Goal: Task Accomplishment & Management: Manage account settings

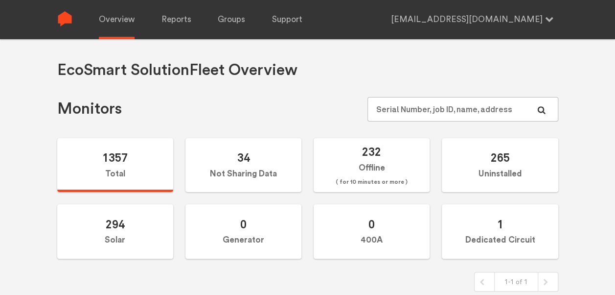
click at [436, 108] on input "text" at bounding box center [463, 109] width 190 height 24
type input "N144020819"
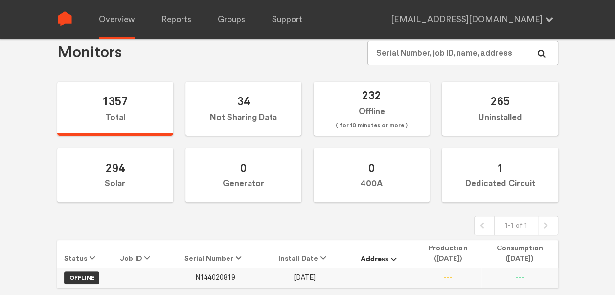
click at [230, 276] on span "N144020819" at bounding box center [215, 277] width 40 height 8
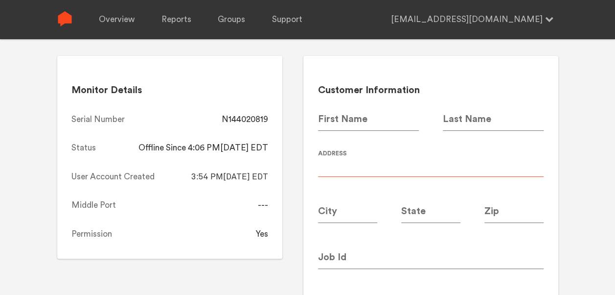
click at [367, 164] on input at bounding box center [431, 162] width 226 height 27
type input "Canopy 5726"
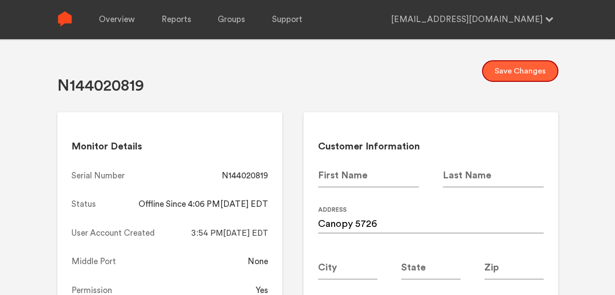
click at [519, 69] on button "Save Changes" at bounding box center [520, 71] width 76 height 22
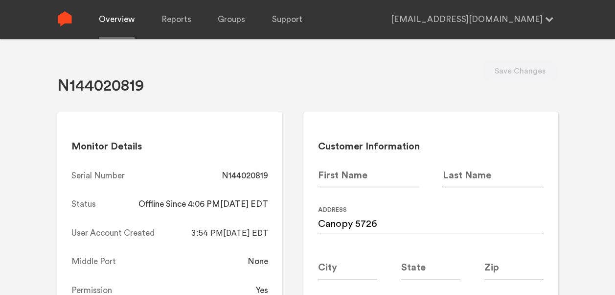
click at [118, 28] on link "Overview" at bounding box center [117, 19] width 36 height 39
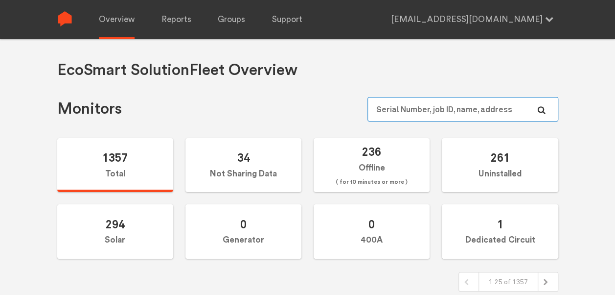
click at [448, 104] on input "text" at bounding box center [463, 109] width 190 height 24
paste input "N144020990"
type input "N144020990"
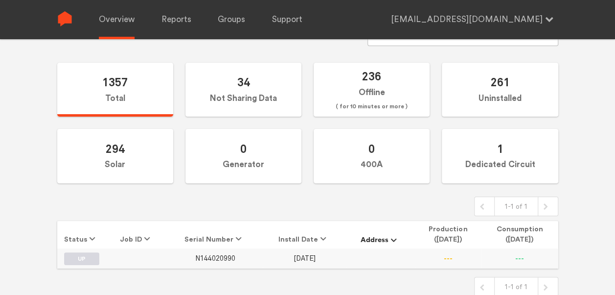
click at [212, 254] on span "N144020990" at bounding box center [215, 258] width 40 height 8
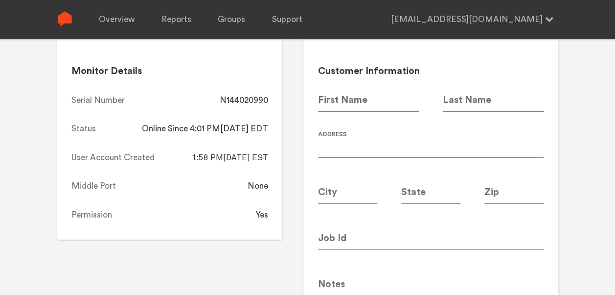
click at [349, 145] on input at bounding box center [431, 143] width 226 height 27
type input "Canopy 5728"
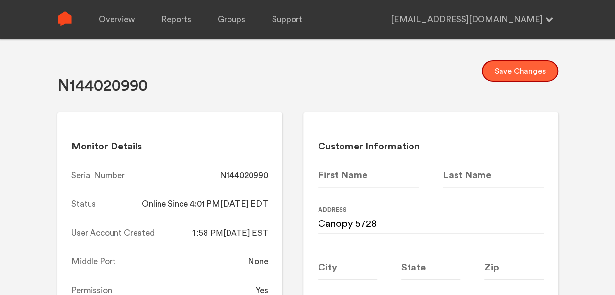
click at [515, 63] on button "Save Changes" at bounding box center [520, 71] width 76 height 22
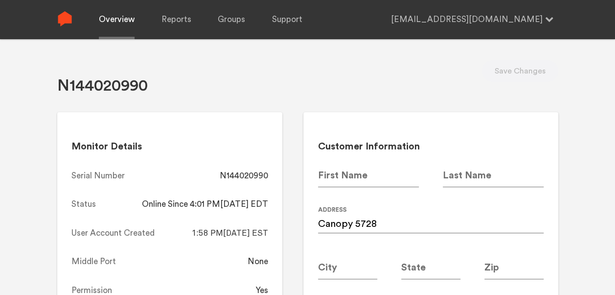
click at [114, 10] on link "Overview" at bounding box center [117, 19] width 36 height 39
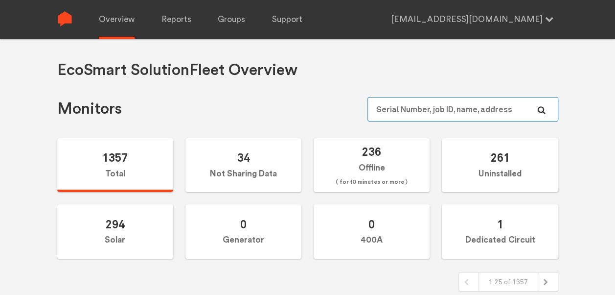
click at [421, 114] on input "text" at bounding box center [463, 109] width 190 height 24
paste input "N147020513"
type input "N147020513"
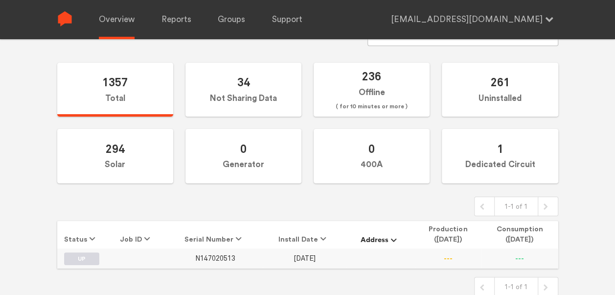
click at [217, 257] on span "N147020513" at bounding box center [215, 258] width 40 height 8
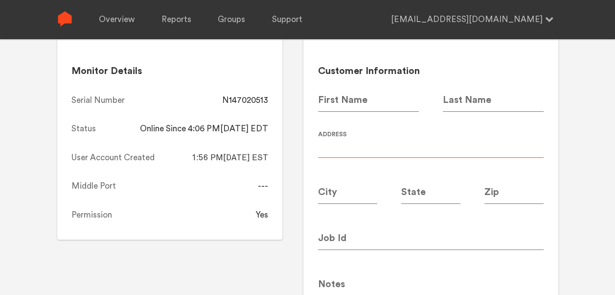
click at [353, 151] on input at bounding box center [431, 143] width 226 height 27
type input "C"
type input "Canopy 5730"
click at [564, 186] on div "N147020513 Save Changes Monitor Details Serial Number N147020513 Status Online …" at bounding box center [307, 111] width 615 height 295
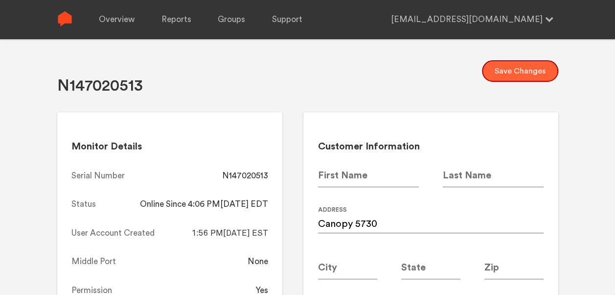
click at [526, 67] on button "Save Changes" at bounding box center [520, 71] width 76 height 22
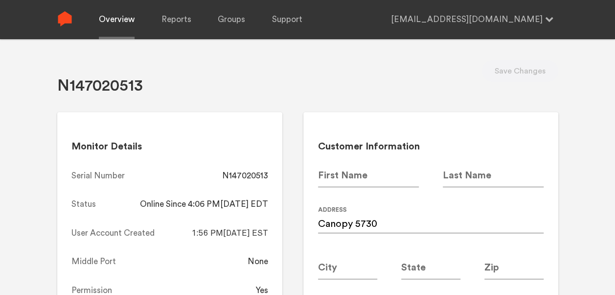
click at [108, 28] on link "Overview" at bounding box center [117, 19] width 36 height 39
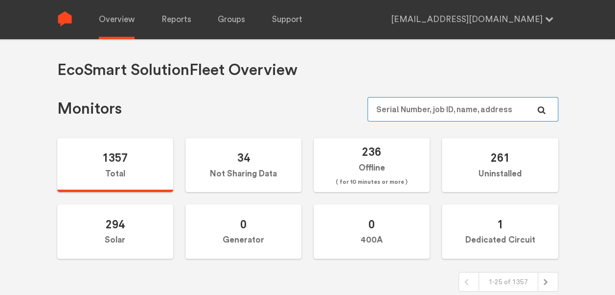
click at [437, 108] on input "text" at bounding box center [463, 109] width 190 height 24
paste input "N144020741"
type input "N144020741"
paste input "N144020918"
click at [428, 98] on input "text" at bounding box center [463, 109] width 190 height 24
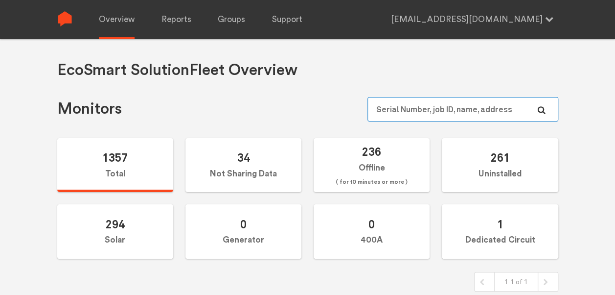
type input "N144020918"
